Goal: Task Accomplishment & Management: Manage account settings

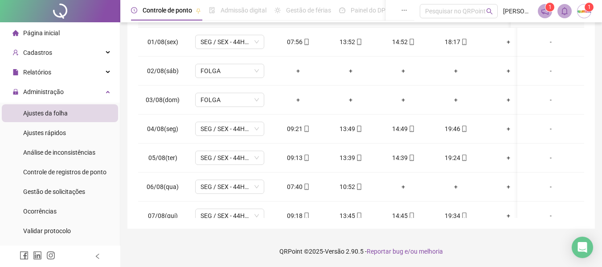
scroll to position [396, 0]
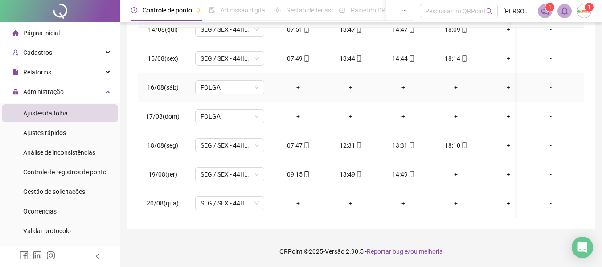
click at [545, 91] on td "-" at bounding box center [550, 87] width 67 height 29
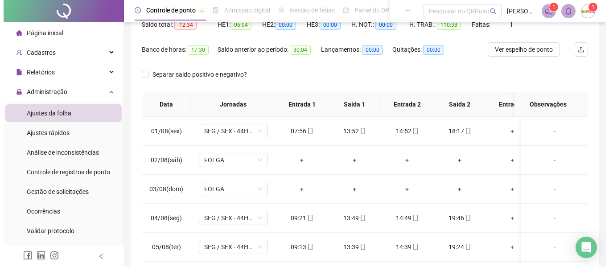
scroll to position [0, 0]
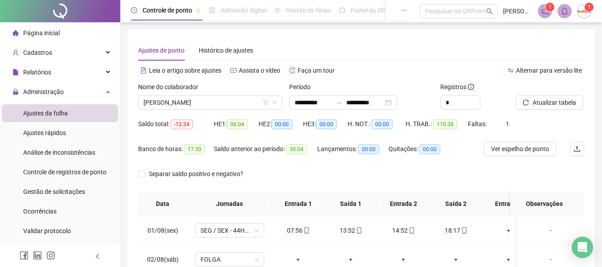
drag, startPoint x: 584, startPoint y: 8, endPoint x: 583, endPoint y: 13, distance: 5.4
click at [584, 9] on img at bounding box center [583, 10] width 13 height 13
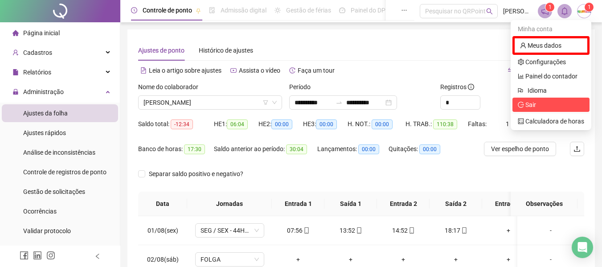
click at [532, 108] on span "Sair" at bounding box center [530, 104] width 11 height 7
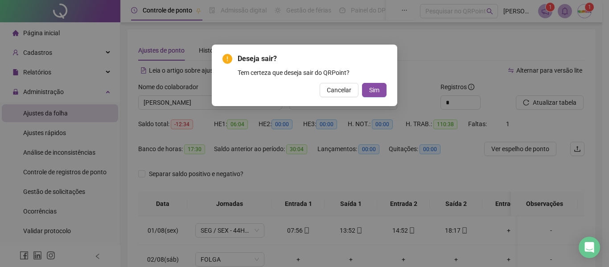
click at [532, 104] on div "Deseja sair? Tem certeza que deseja sair do QRPoint? Cancelar Sim" at bounding box center [304, 133] width 609 height 267
click at [373, 90] on span "Sim" at bounding box center [374, 90] width 10 height 10
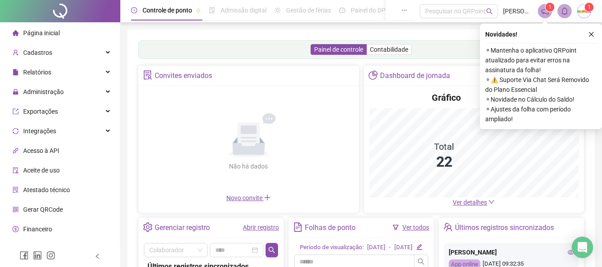
click at [582, 12] on img at bounding box center [583, 10] width 13 height 13
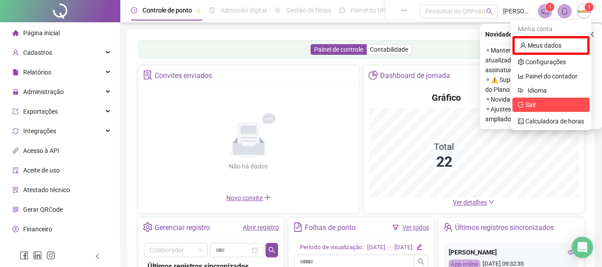
click at [541, 98] on li "Sair" at bounding box center [550, 105] width 77 height 14
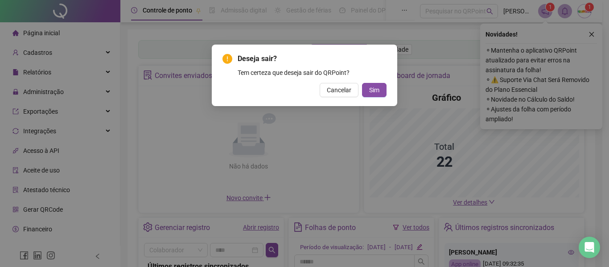
click at [388, 90] on div "Deseja sair? Tem certeza que deseja sair do QRPoint? Cancelar Sim" at bounding box center [304, 75] width 185 height 61
click at [375, 90] on span "Sim" at bounding box center [374, 90] width 10 height 10
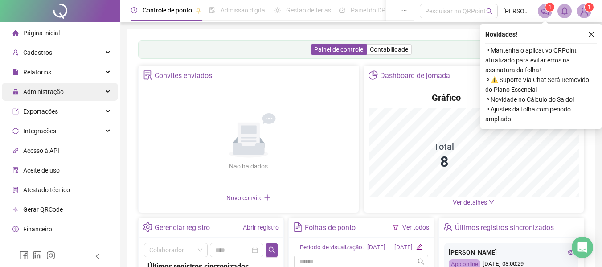
click at [62, 86] on span "Administração" at bounding box center [37, 92] width 51 height 18
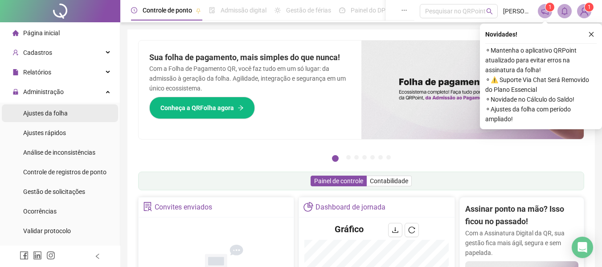
click at [62, 113] on span "Ajustes da folha" at bounding box center [45, 113] width 45 height 7
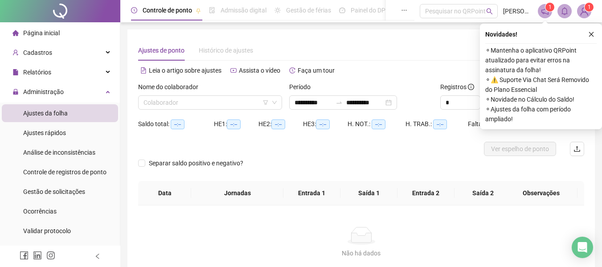
type input "**********"
click at [184, 104] on input "search" at bounding box center [205, 102] width 125 height 13
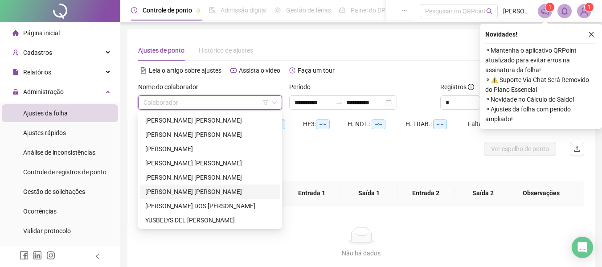
scroll to position [45, 0]
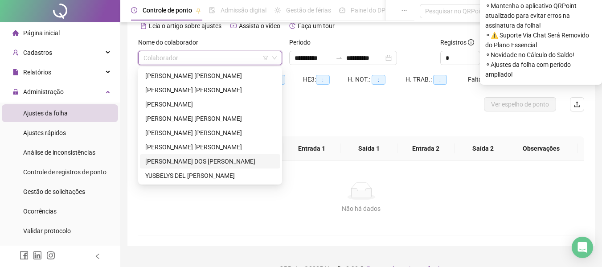
click at [166, 161] on div "[PERSON_NAME] DOS [PERSON_NAME]" at bounding box center [210, 161] width 130 height 10
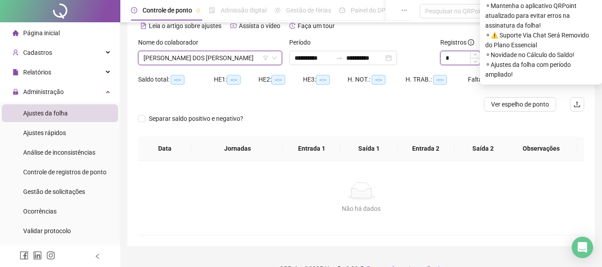
click at [463, 56] on input "*" at bounding box center [460, 57] width 39 height 13
type input "*"
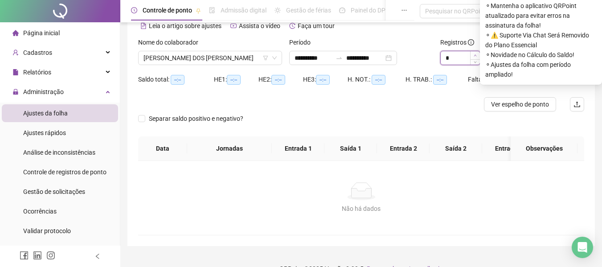
click at [475, 56] on icon "up" at bounding box center [475, 55] width 3 height 3
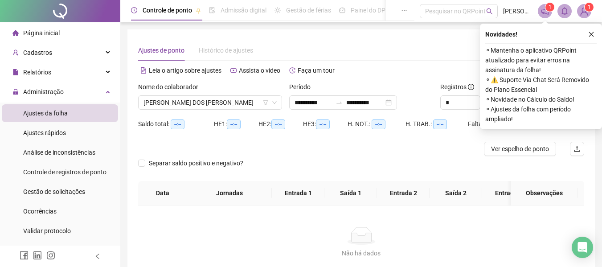
drag, startPoint x: 592, startPoint y: 39, endPoint x: 580, endPoint y: 66, distance: 29.5
click at [592, 38] on button "button" at bounding box center [591, 34] width 11 height 11
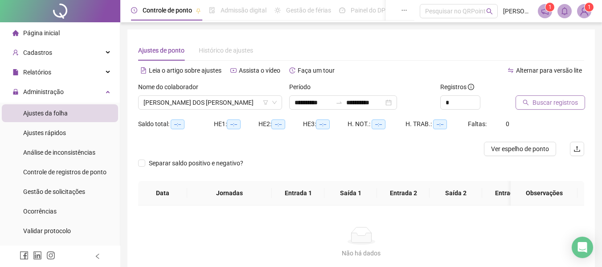
click at [544, 102] on span "Buscar registros" at bounding box center [554, 103] width 45 height 10
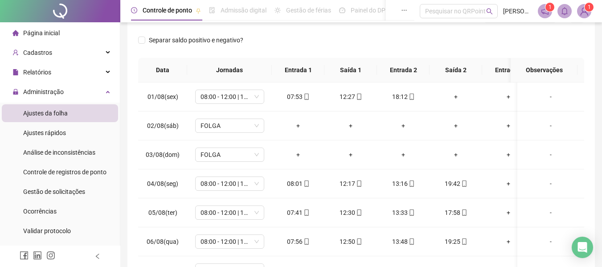
scroll to position [45, 0]
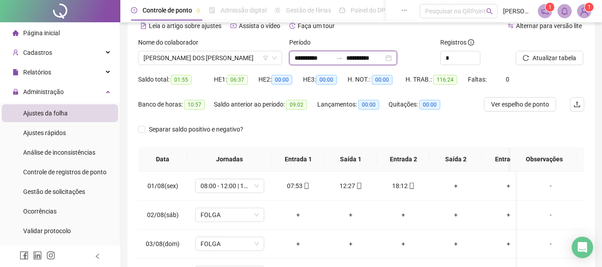
click at [368, 57] on input "**********" at bounding box center [364, 58] width 37 height 10
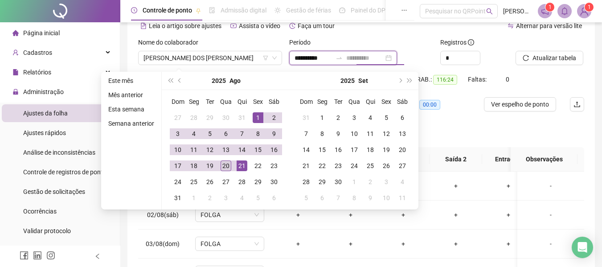
type input "**********"
click at [226, 166] on div "20" at bounding box center [226, 165] width 11 height 11
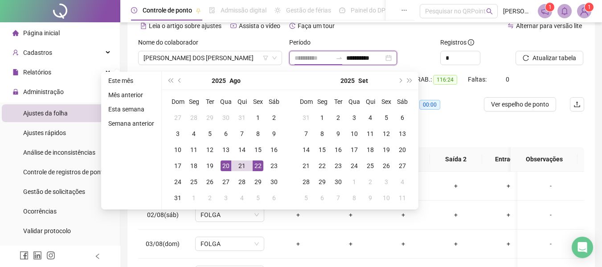
type input "**********"
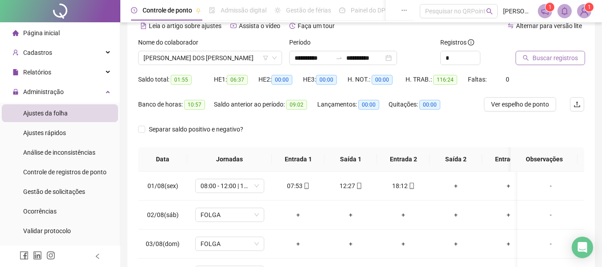
click at [529, 56] on icon "search" at bounding box center [526, 58] width 6 height 6
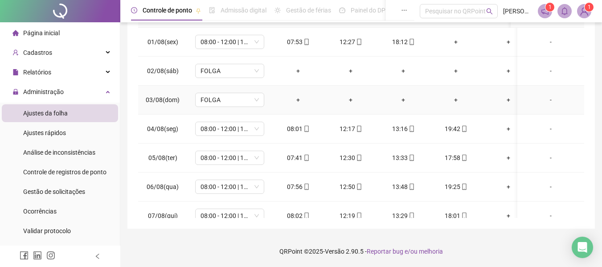
scroll to position [0, 0]
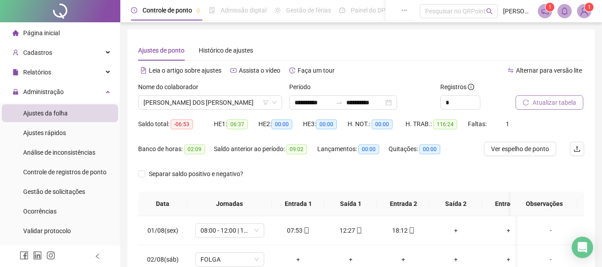
click at [547, 96] on button "Atualizar tabela" at bounding box center [549, 102] width 68 height 14
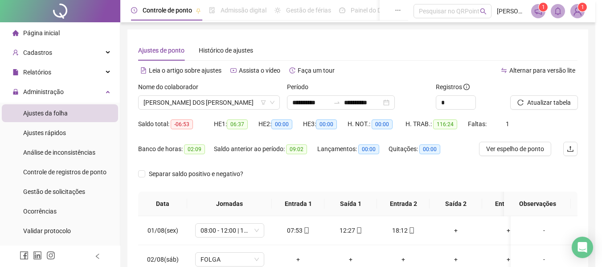
click at [546, 100] on div "Atualizando tabela Atualizando e reorganizando os registros... OK" at bounding box center [301, 133] width 602 height 267
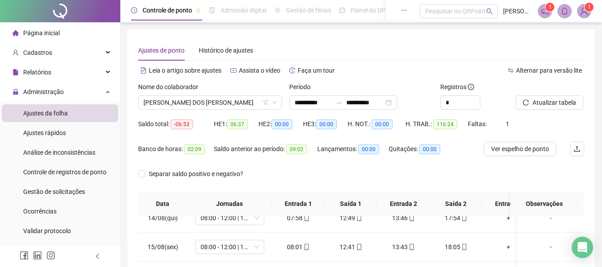
click at [25, 34] on span "Página inicial" at bounding box center [41, 32] width 37 height 7
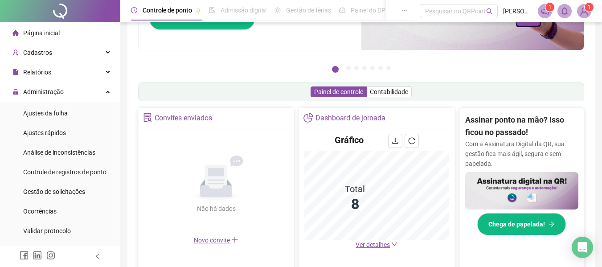
scroll to position [134, 0]
